Goal: Navigation & Orientation: Understand site structure

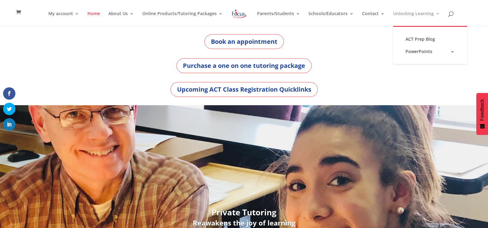
click at [432, 14] on link "Unlocking Learning" at bounding box center [416, 18] width 47 height 14
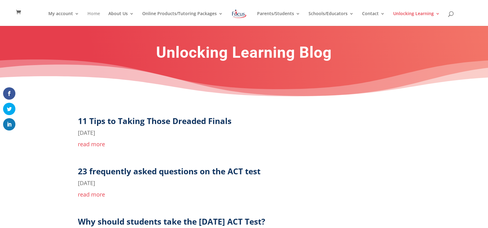
click at [99, 15] on link "Home" at bounding box center [94, 18] width 13 height 14
